Goal: Information Seeking & Learning: Learn about a topic

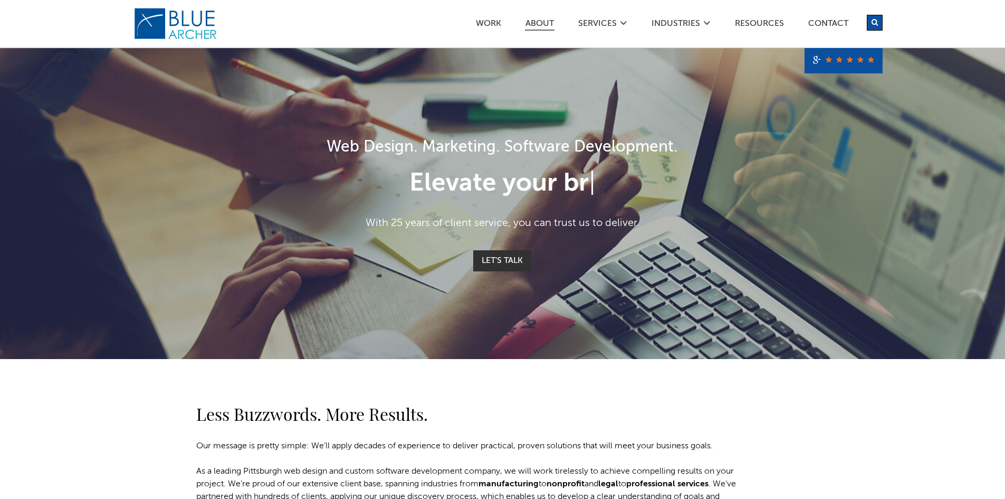
click at [548, 21] on link "ABOUT" at bounding box center [540, 25] width 30 height 11
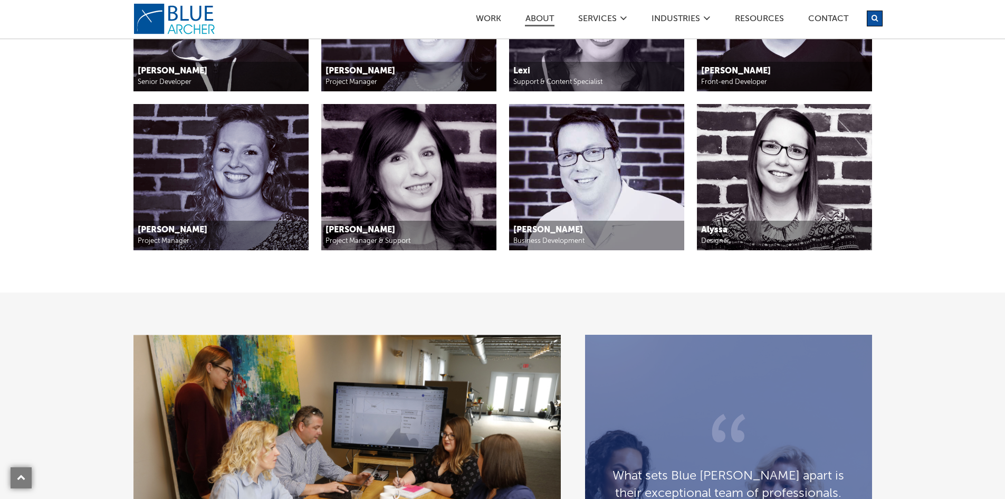
scroll to position [1688, 0]
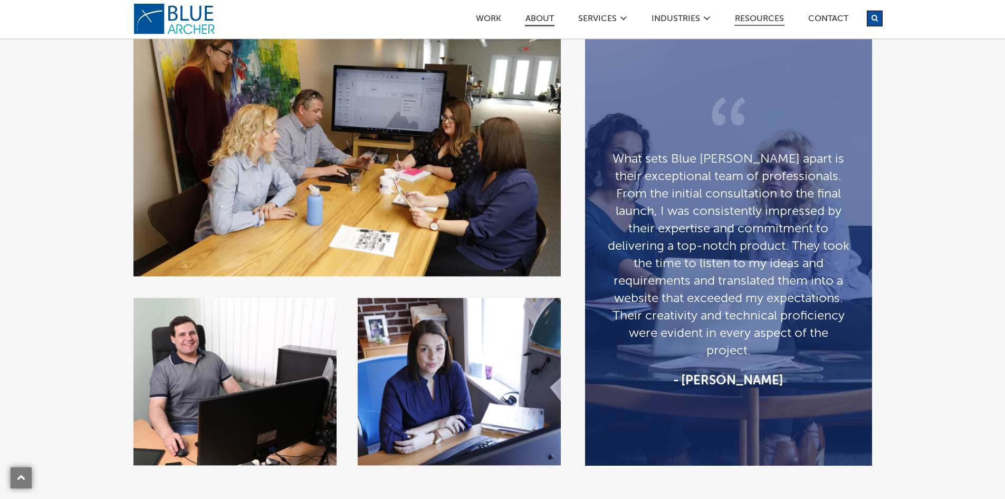
click at [764, 21] on link "Resources" at bounding box center [759, 20] width 50 height 11
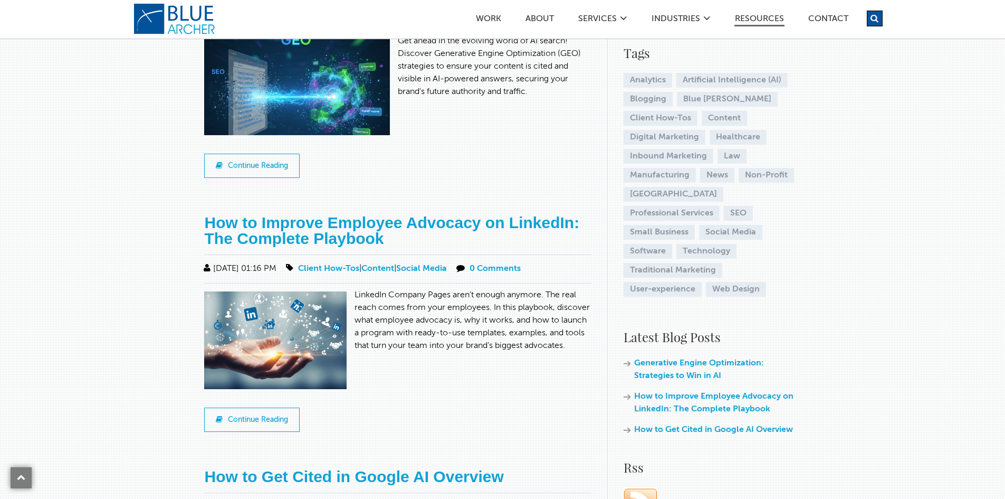
scroll to position [528, 0]
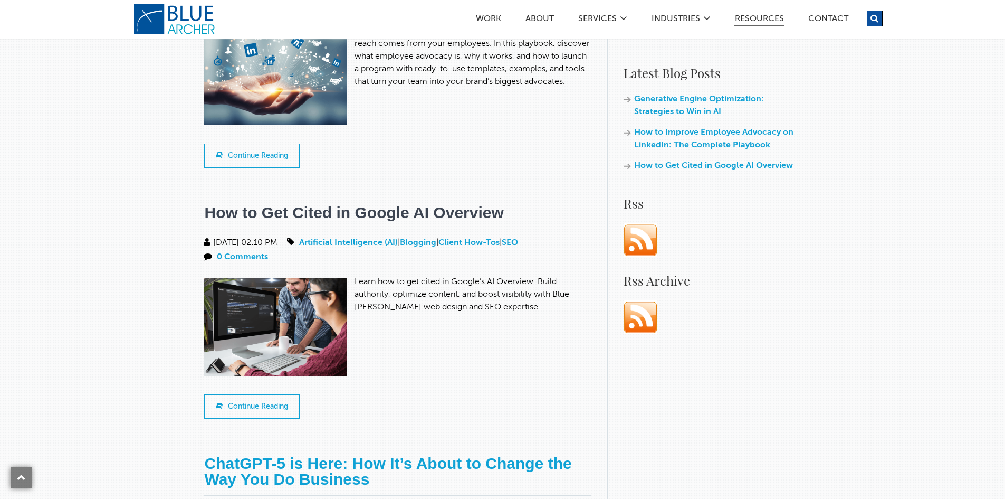
click at [394, 204] on link "How to Get Cited in Google AI Overview" at bounding box center [353, 212] width 299 height 17
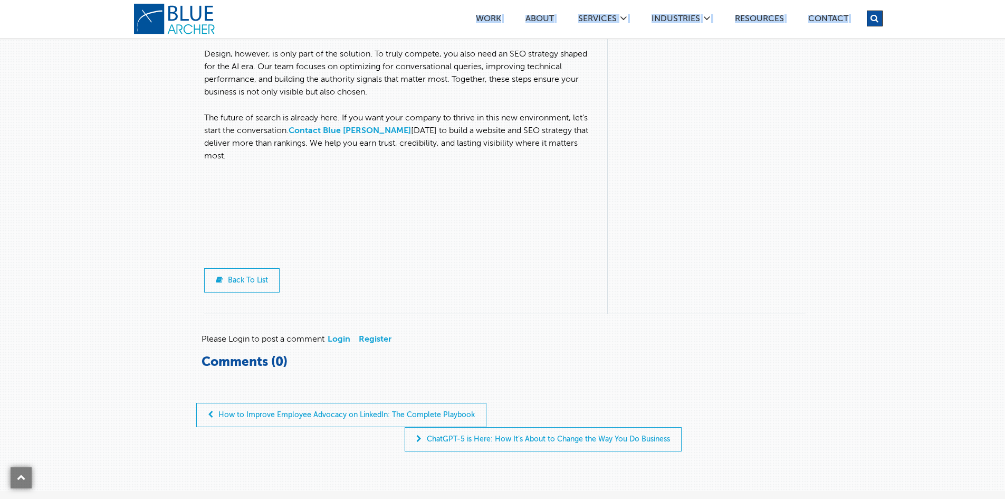
scroll to position [5178, 0]
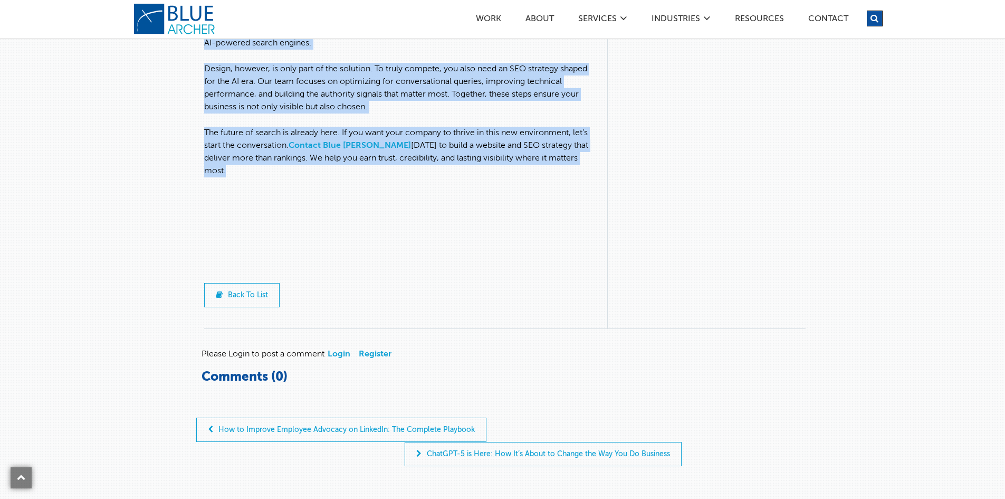
drag, startPoint x: 203, startPoint y: 60, endPoint x: 437, endPoint y: 200, distance: 273.1
copy div "How to Get Cited in Google AI Overview 08/19/2025 02:10 PM Artificial Intellige…"
